Goal: Information Seeking & Learning: Learn about a topic

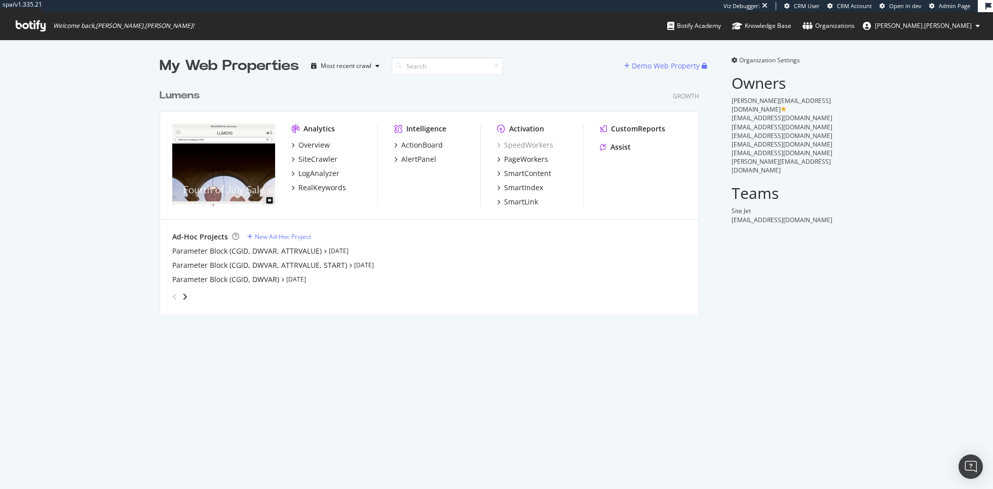
scroll to position [238, 547]
click at [309, 142] on div "Overview" at bounding box center [314, 145] width 31 height 10
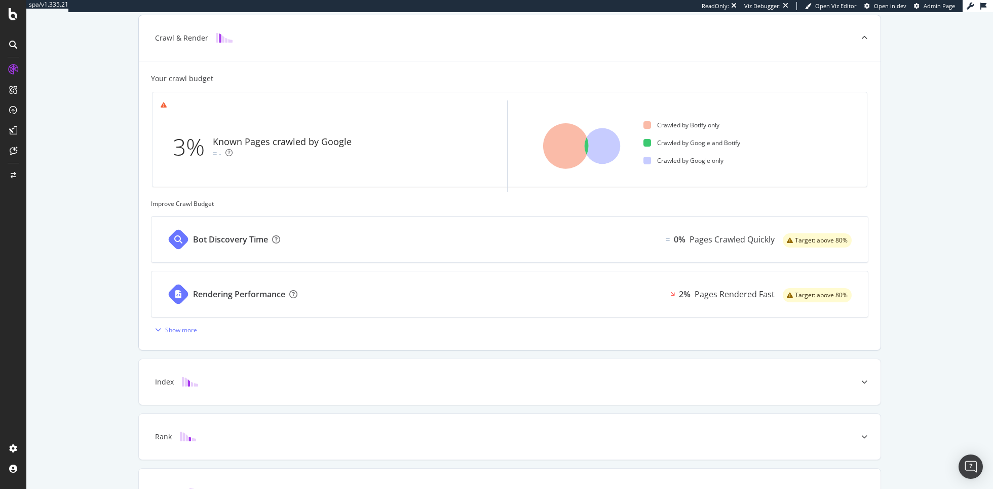
scroll to position [295, 0]
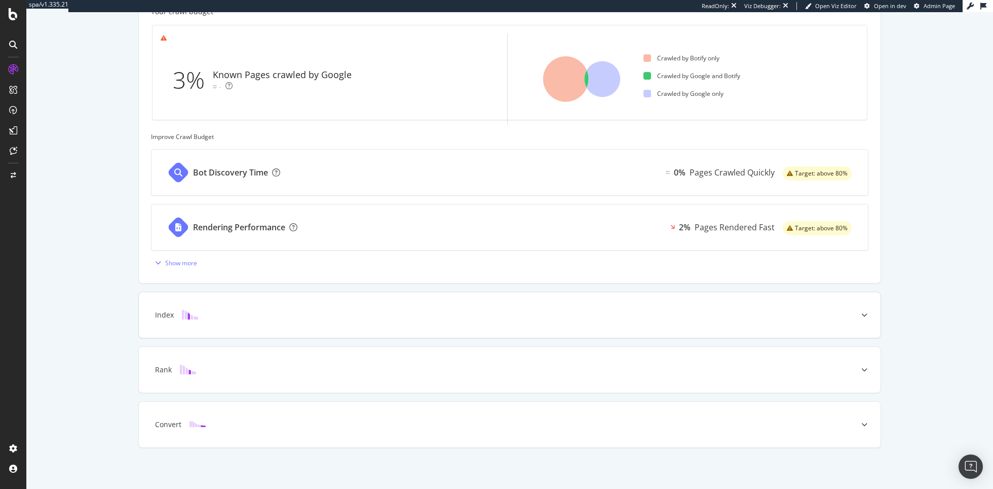
click at [355, 314] on div "Index" at bounding box center [494, 315] width 702 height 10
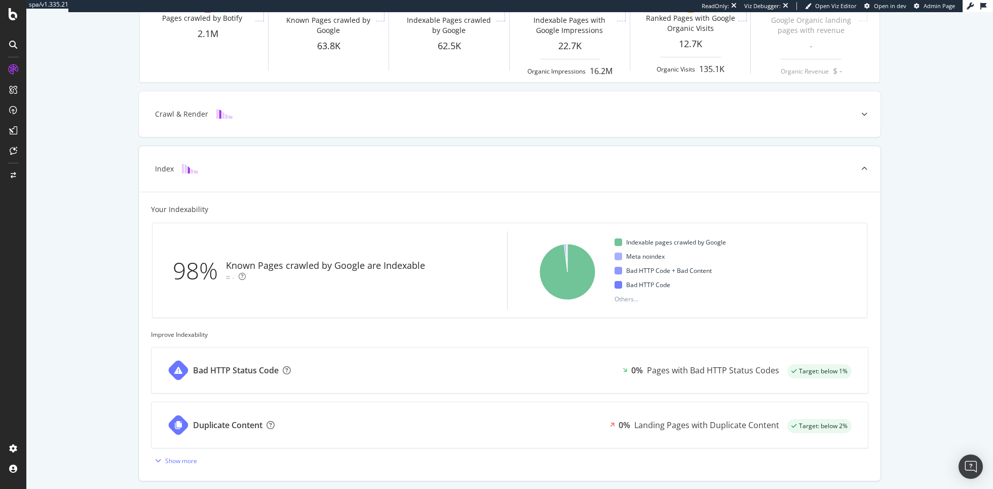
scroll to position [162, 0]
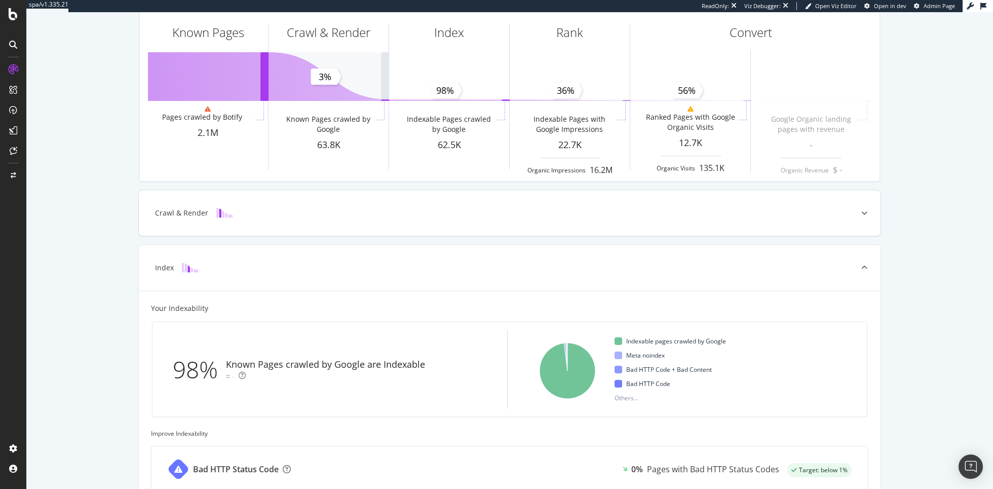
click at [437, 218] on div "Crawl & Render" at bounding box center [510, 213] width 742 height 46
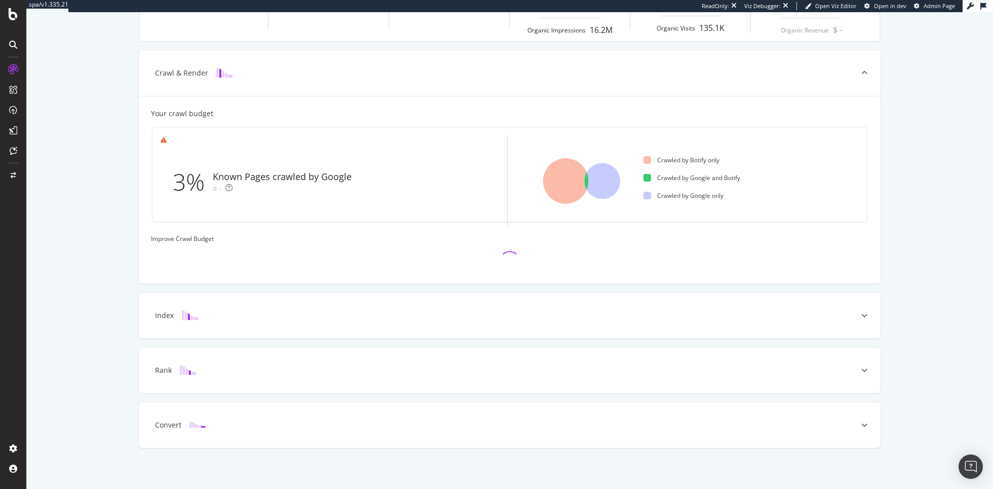
scroll to position [208, 0]
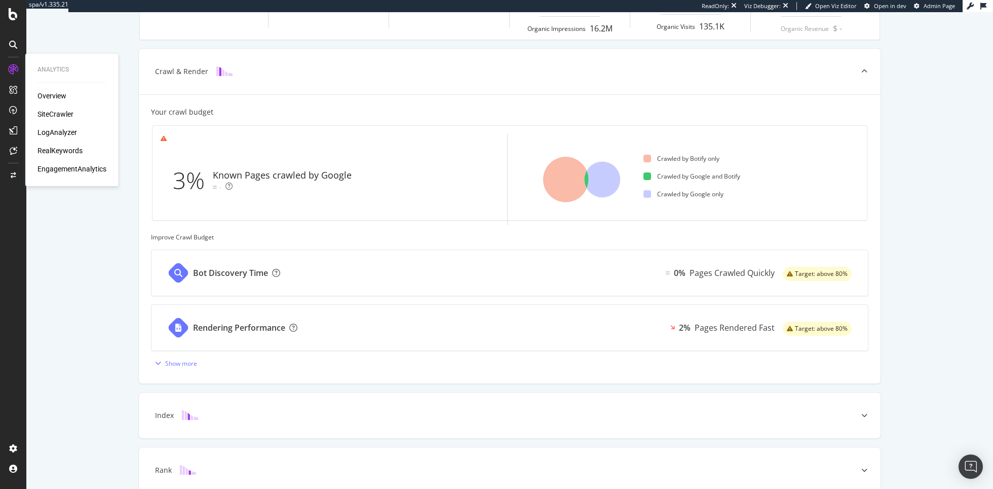
click at [55, 117] on div "SiteCrawler" at bounding box center [56, 114] width 36 height 10
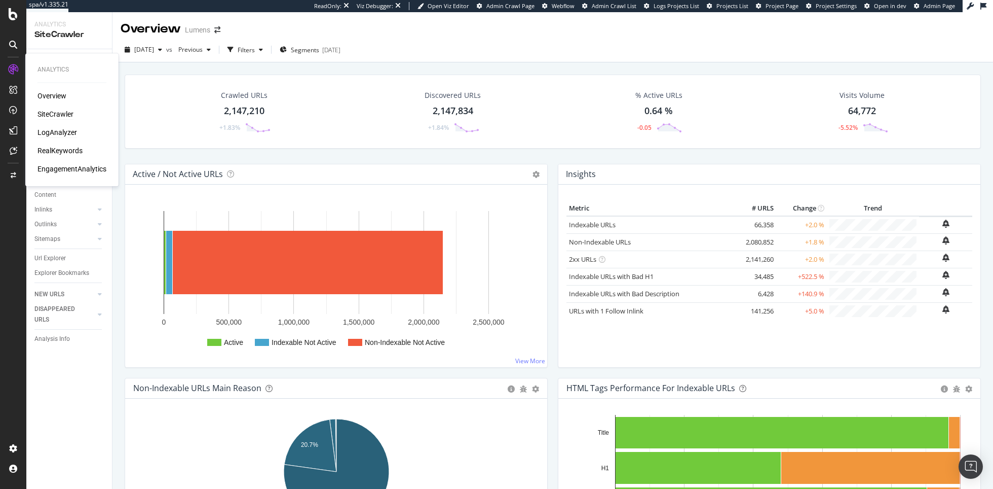
click at [62, 134] on div "LogAnalyzer" at bounding box center [58, 132] width 40 height 10
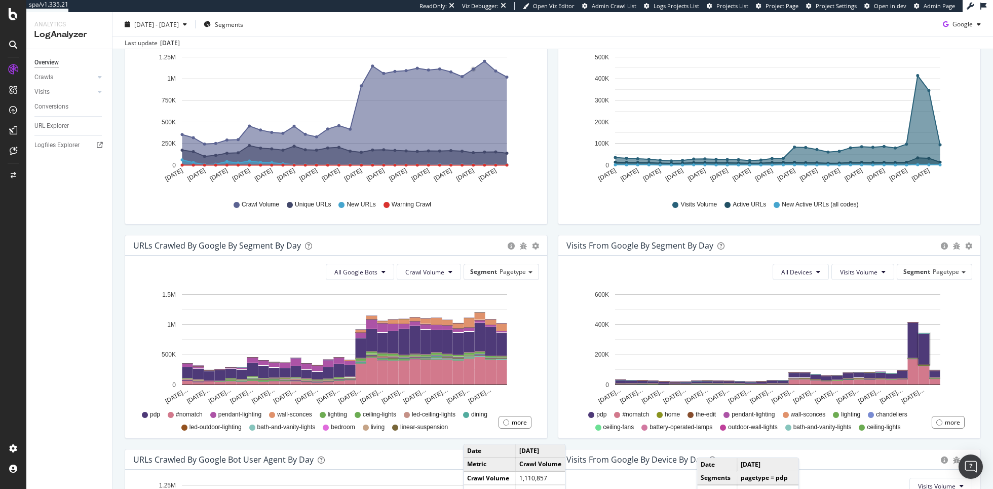
scroll to position [367, 0]
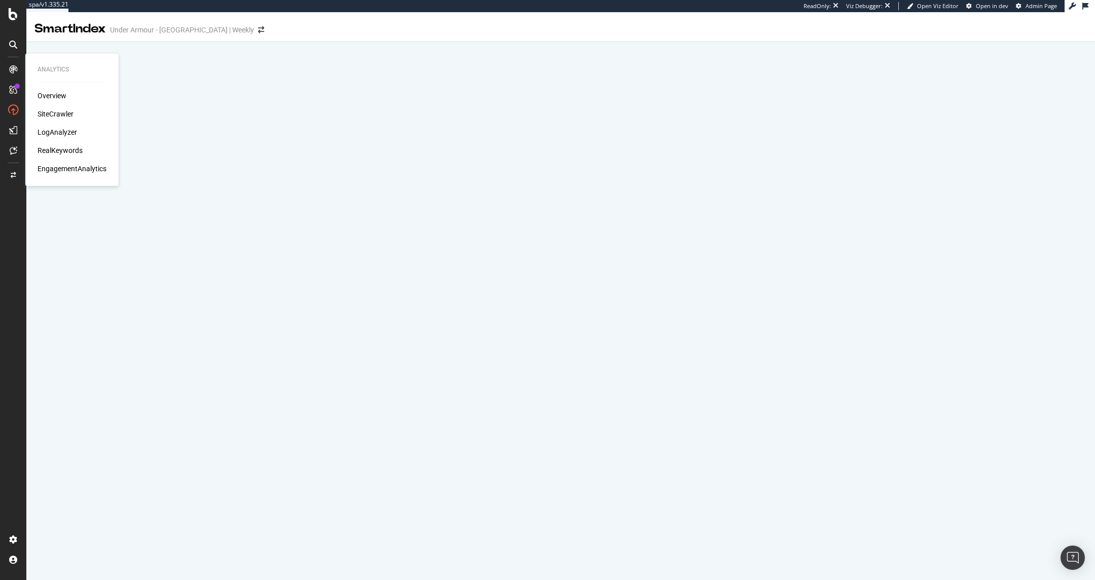
click at [57, 133] on div "LogAnalyzer" at bounding box center [58, 132] width 40 height 10
